Goal: Task Accomplishment & Management: Complete application form

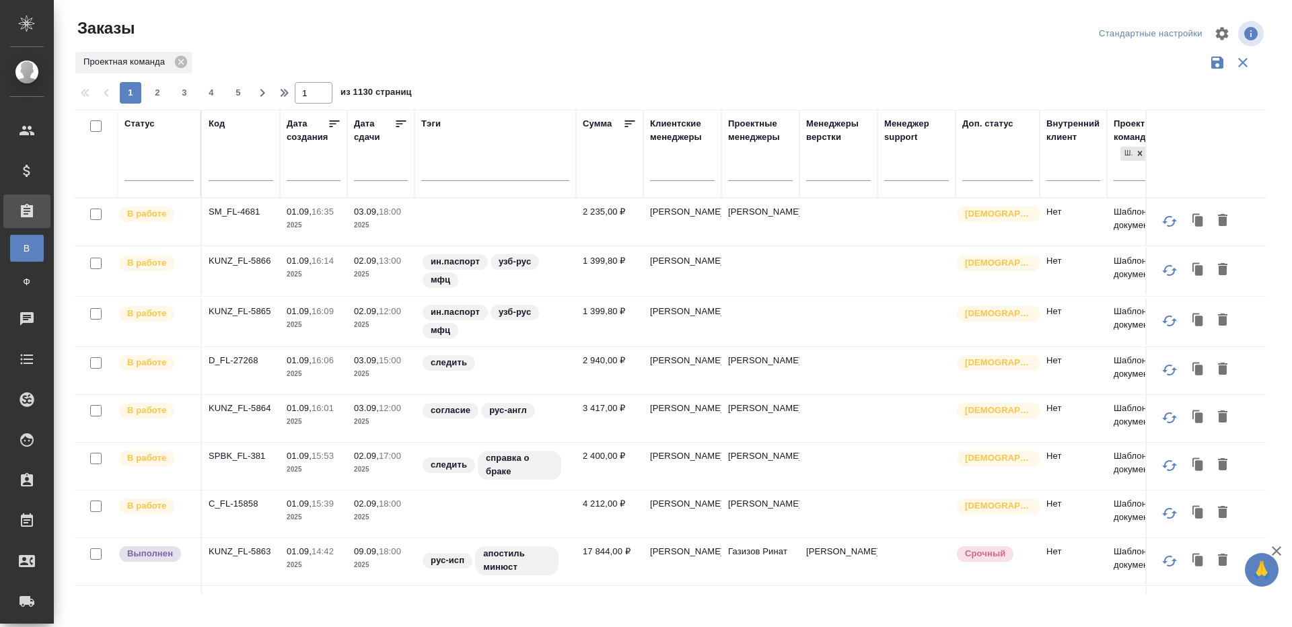
click at [230, 170] on input "text" at bounding box center [241, 171] width 65 height 17
paste input "C_UC-735"
type input "C_UC-735"
click at [551, 93] on div "1 2 3 4 5 1 из 1130 страниц" at bounding box center [675, 93] width 1203 height 22
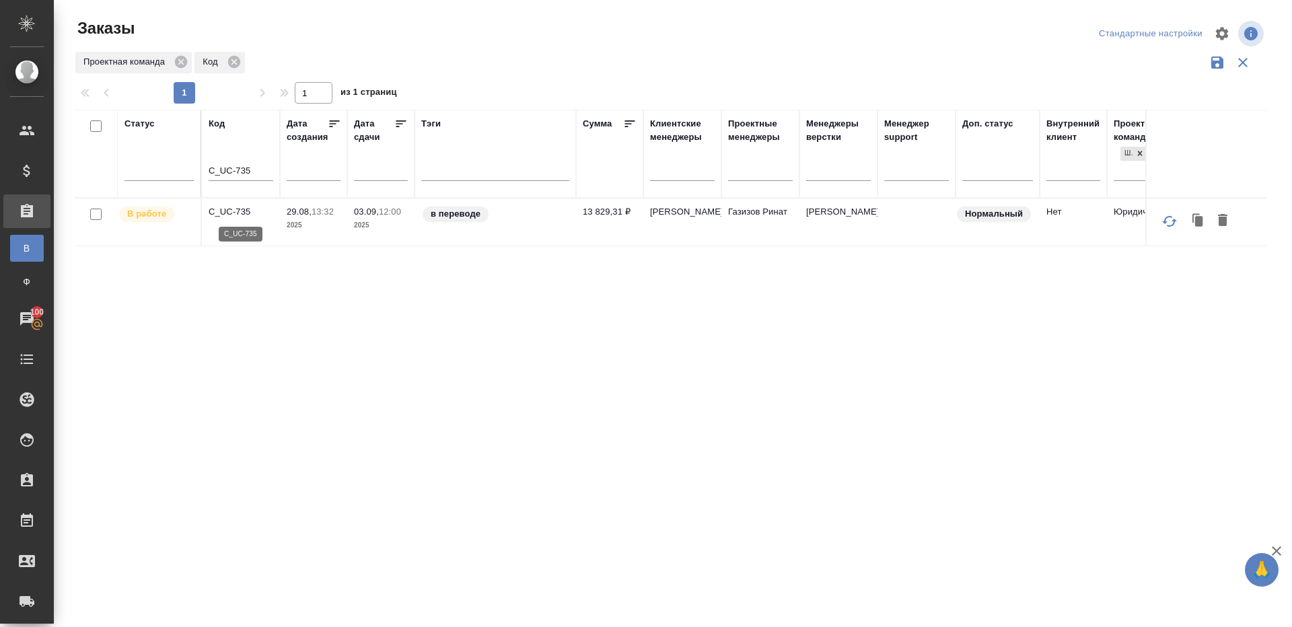
click at [242, 207] on p "C_UC-735" at bounding box center [241, 211] width 65 height 13
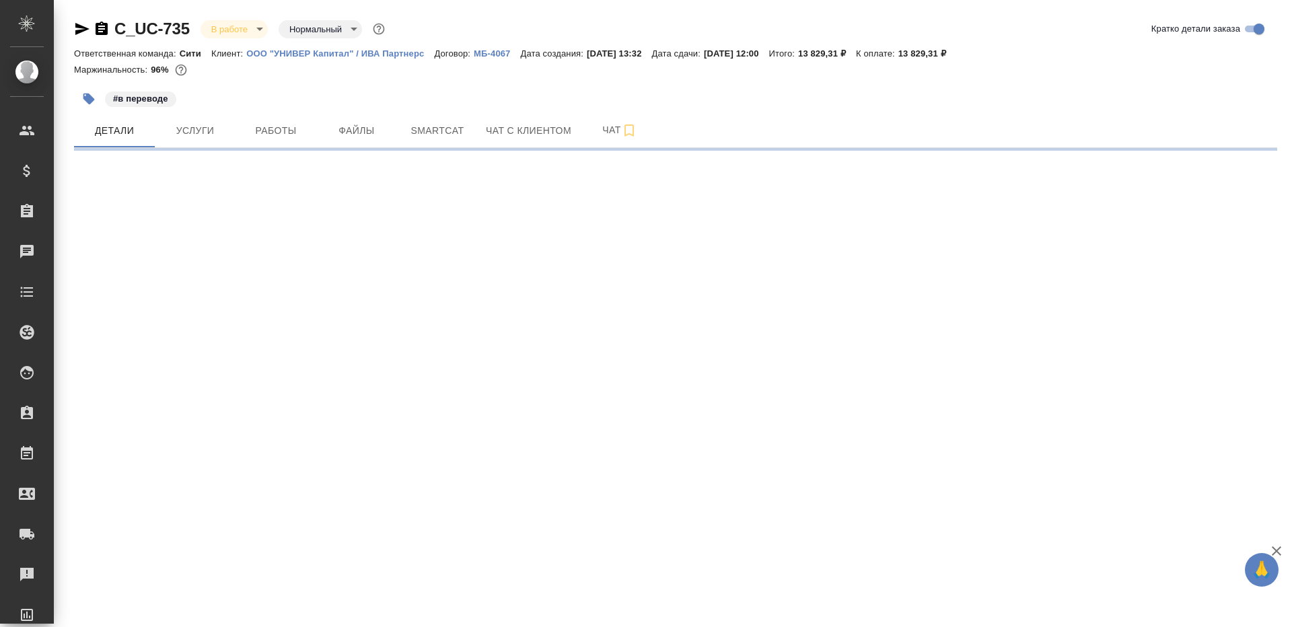
select select "RU"
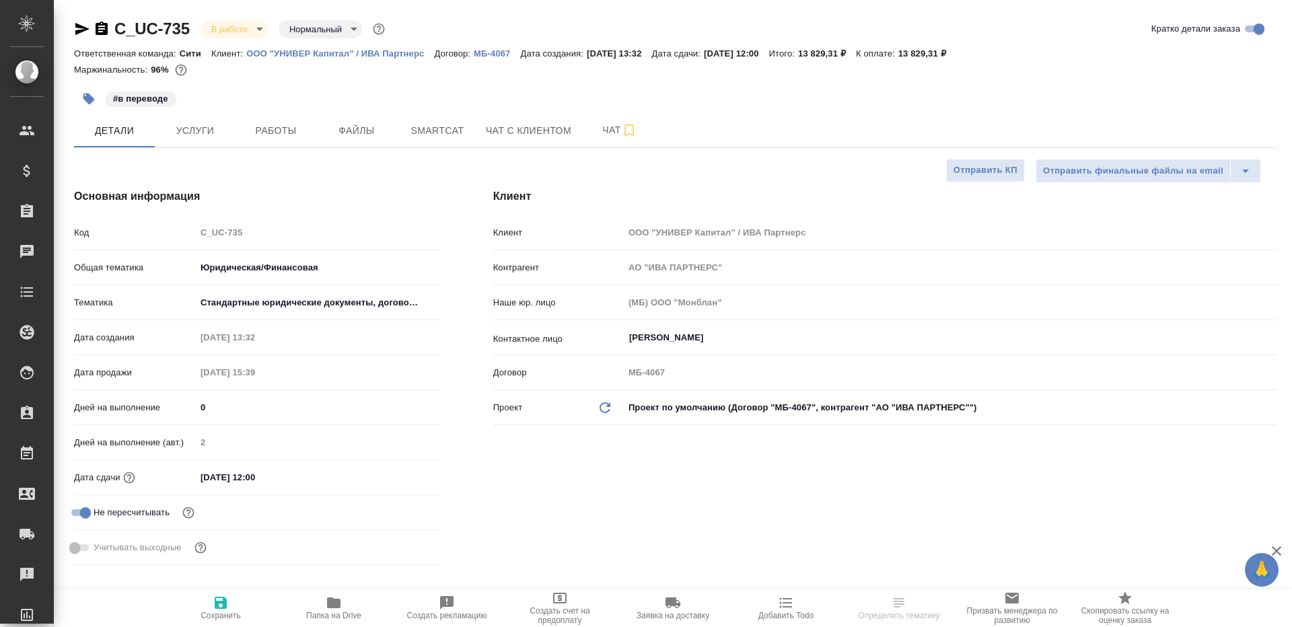
type textarea "x"
click at [260, 128] on span "Работы" at bounding box center [276, 130] width 65 height 17
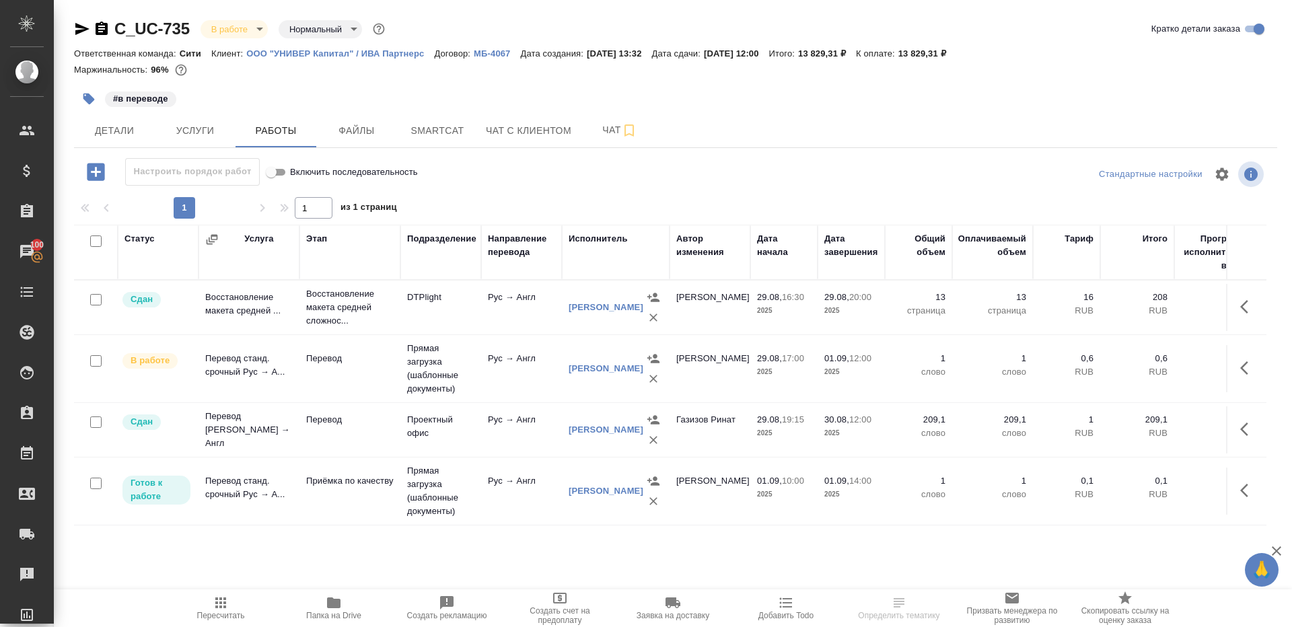
click at [869, 361] on p "12:00" at bounding box center [860, 358] width 22 height 10
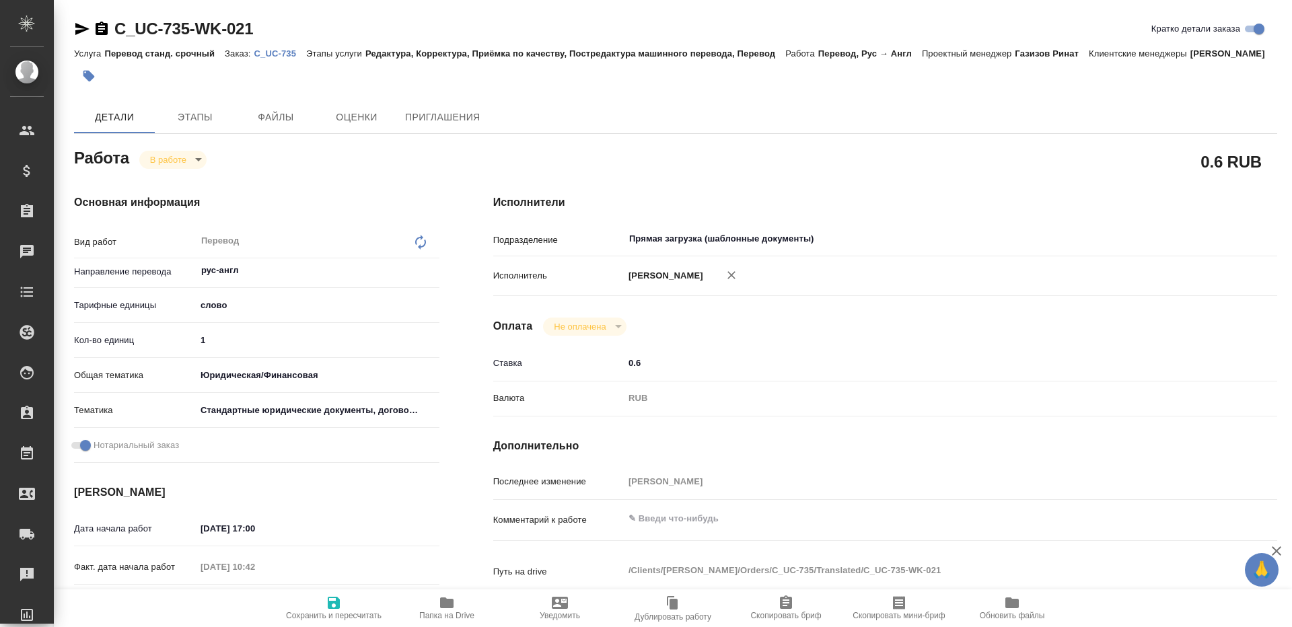
type textarea "x"
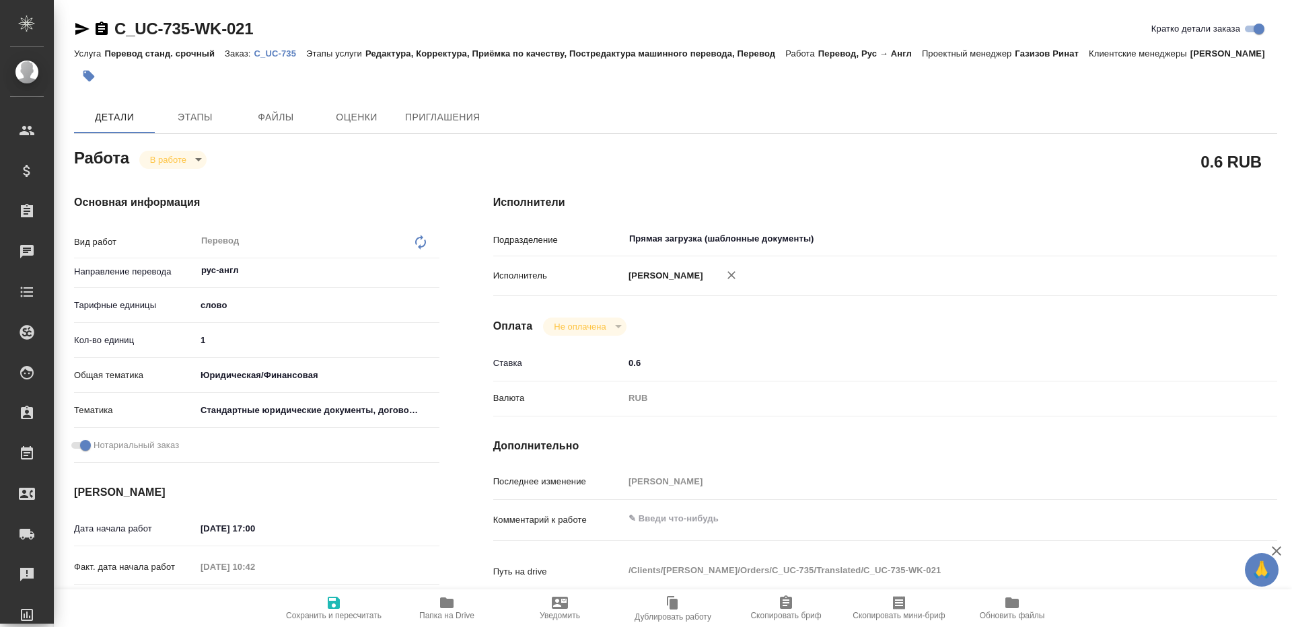
type textarea "x"
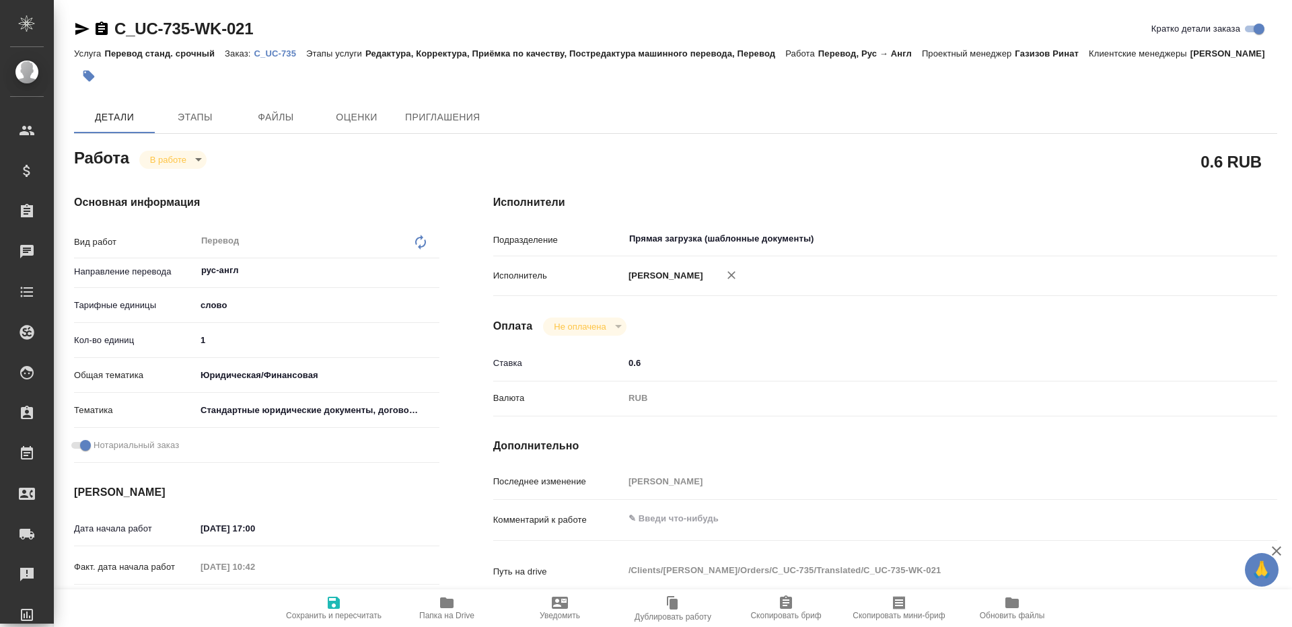
type textarea "x"
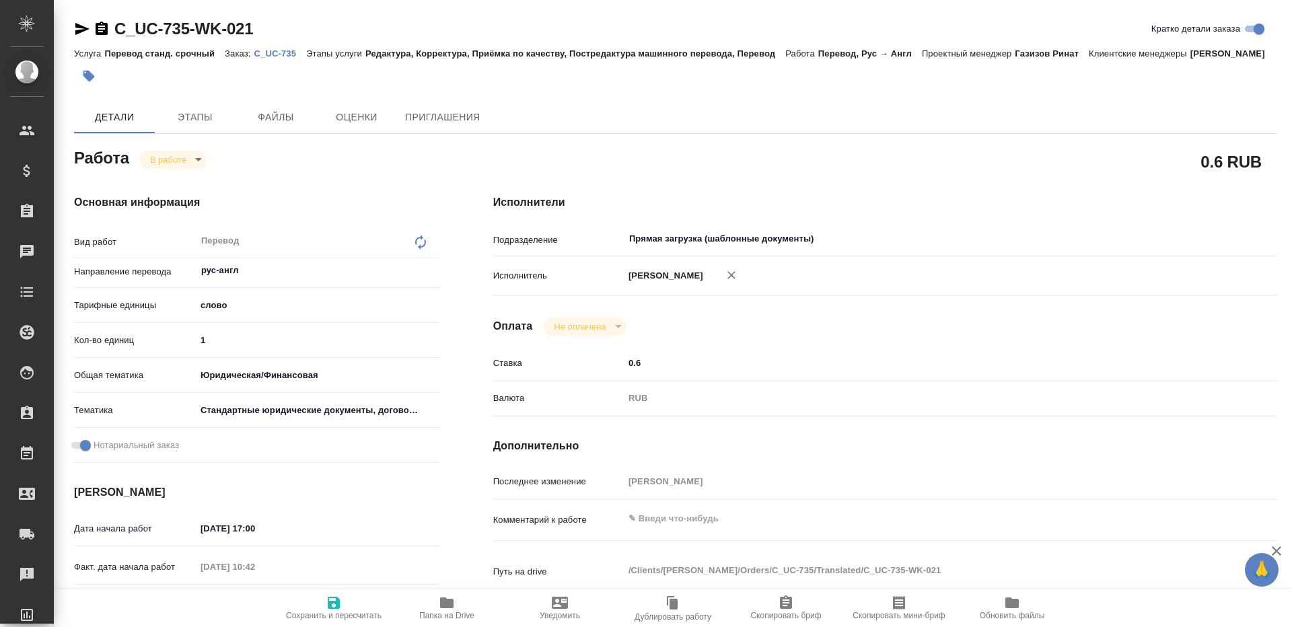
type textarea "x"
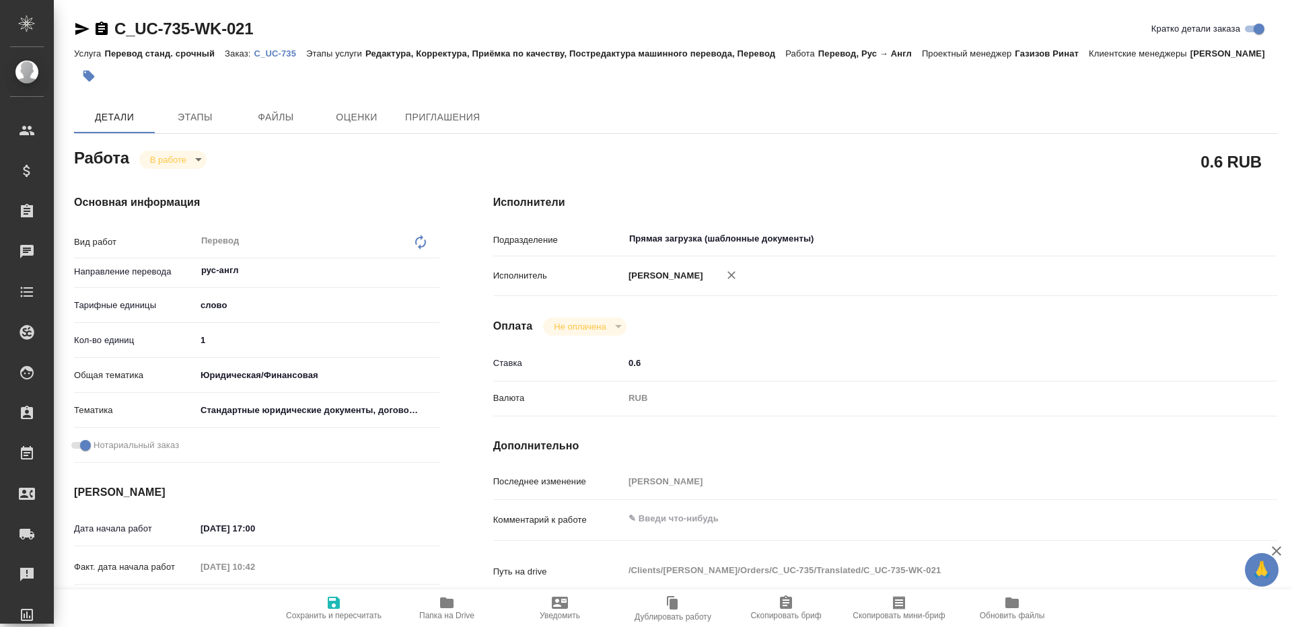
type textarea "x"
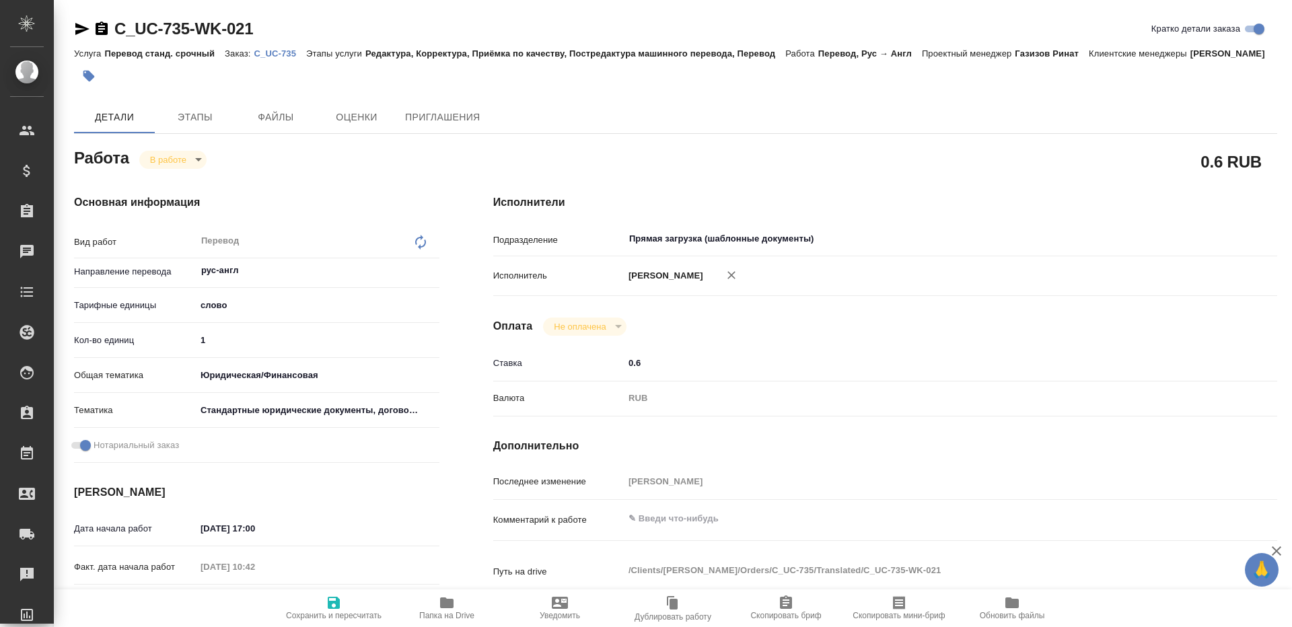
type textarea "x"
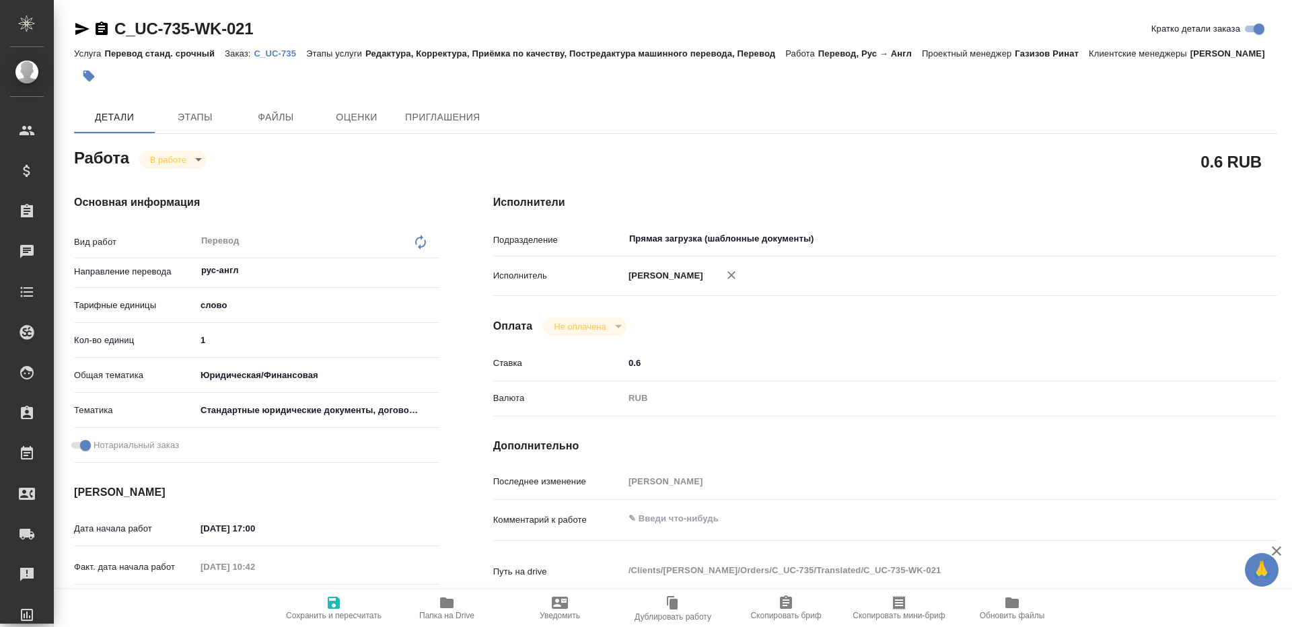
type textarea "x"
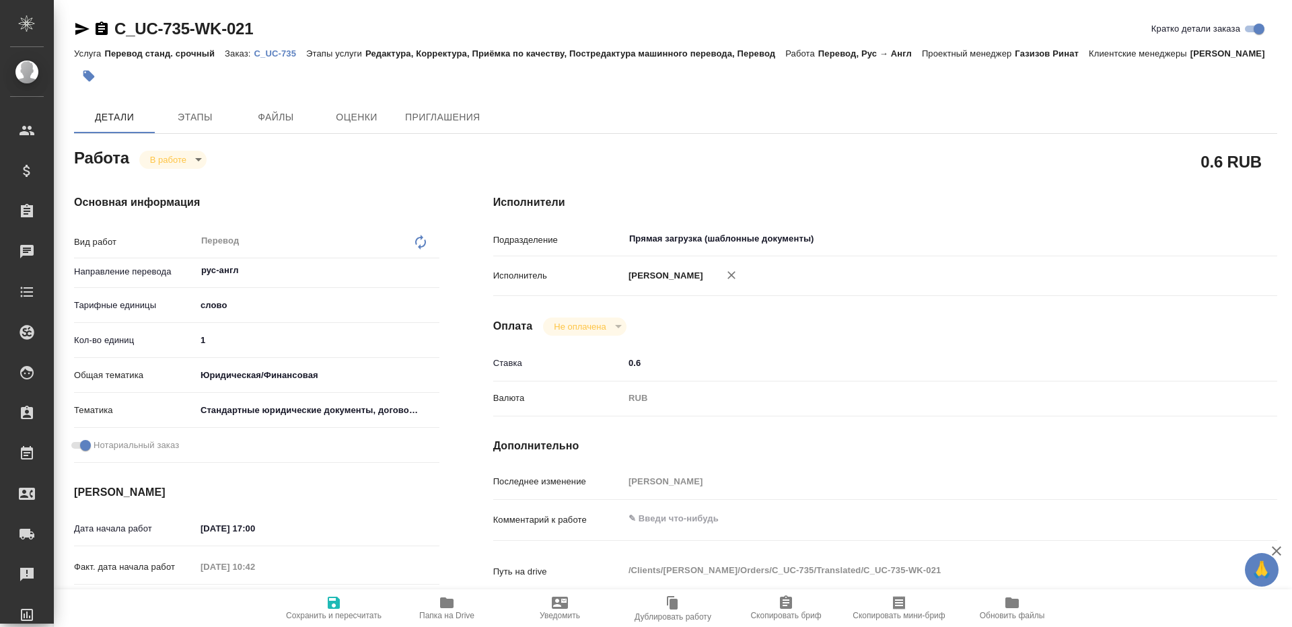
type textarea "x"
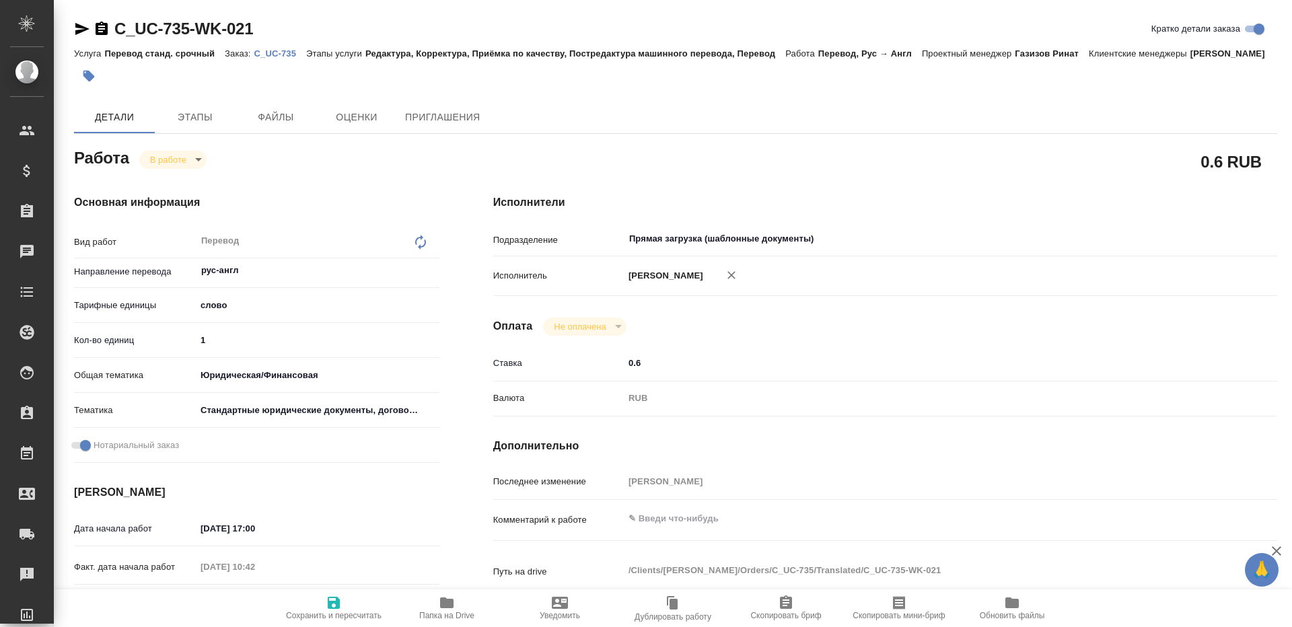
type textarea "x"
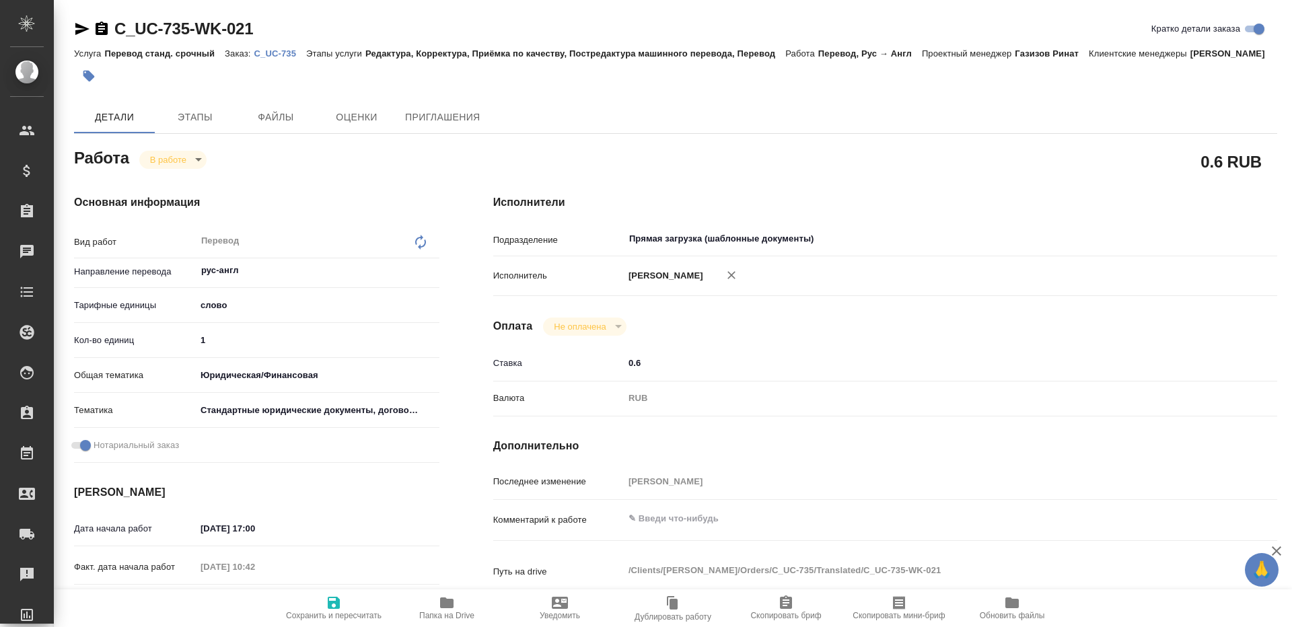
type textarea "x"
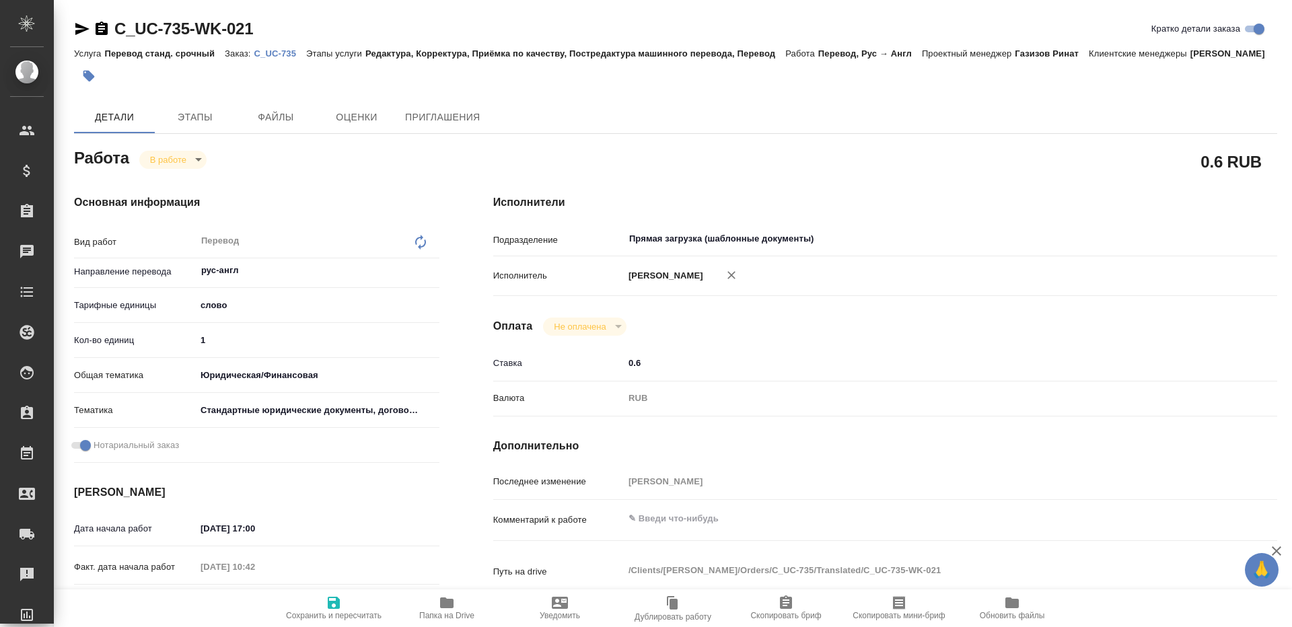
type textarea "x"
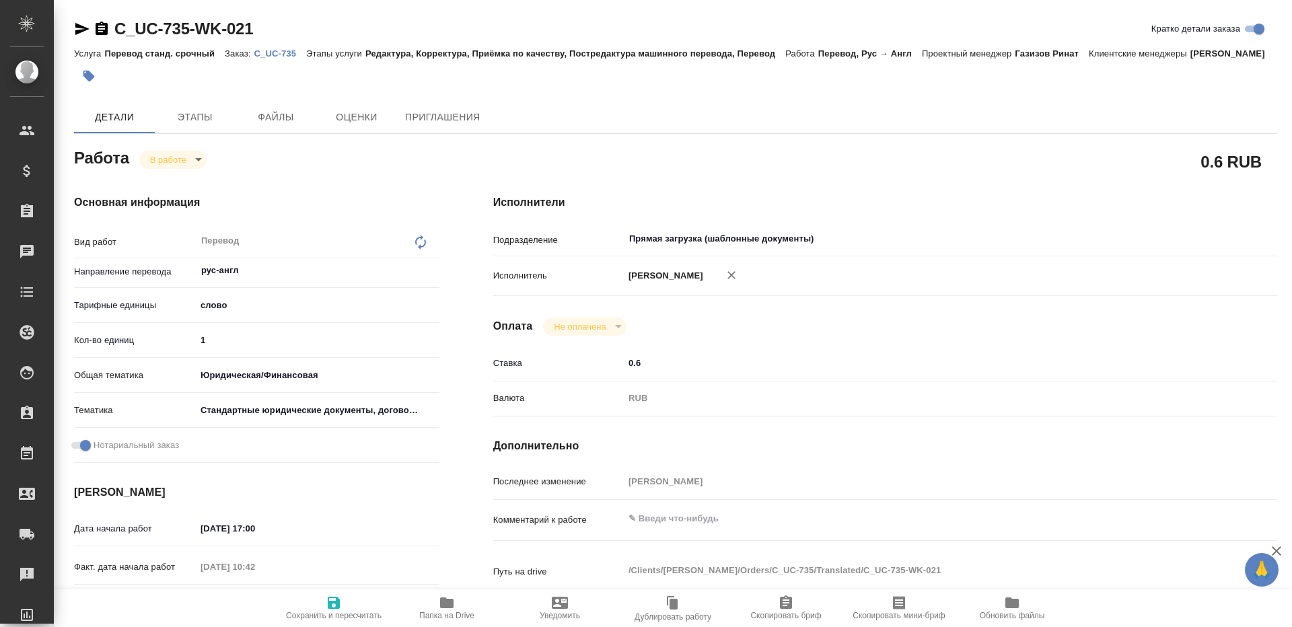
type textarea "x"
